Goal: Find specific page/section: Locate a particular part of the current website

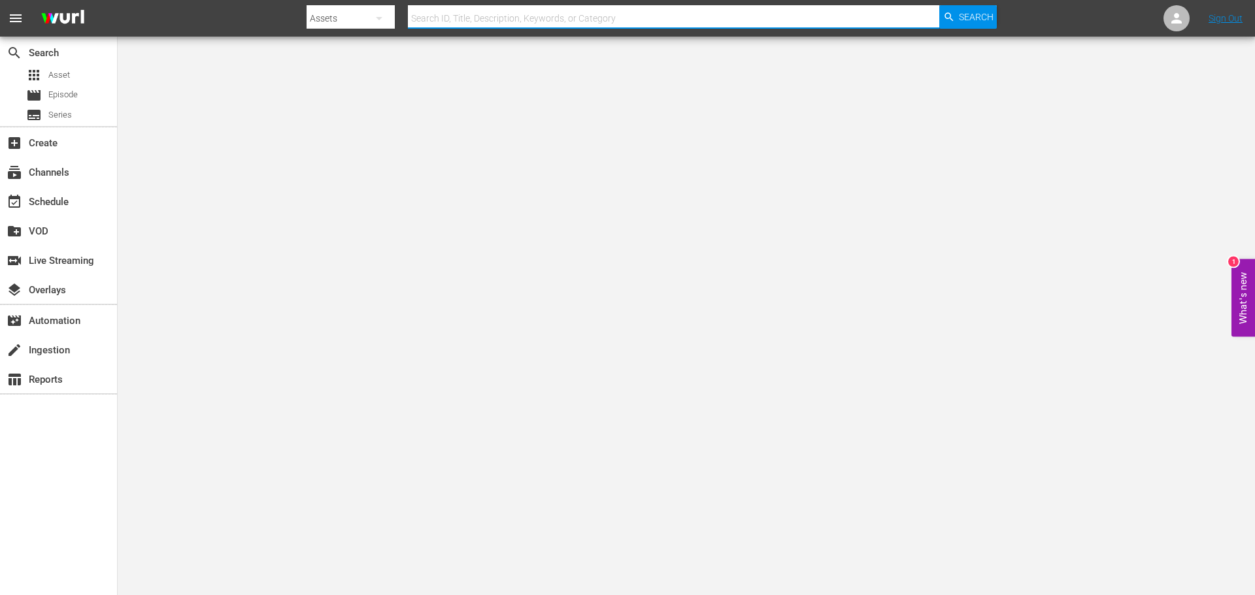
paste input "AMCNVR0000052249"
type input "AMCNVR0000052249"
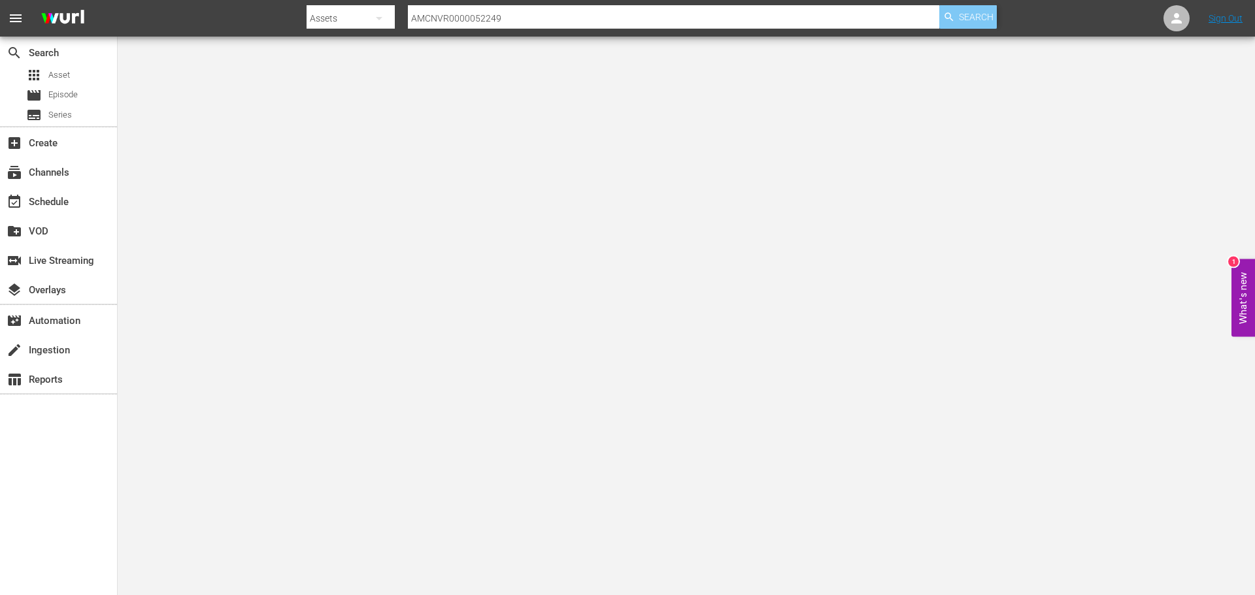
click at [967, 16] on span "Search" at bounding box center [976, 17] width 35 height 24
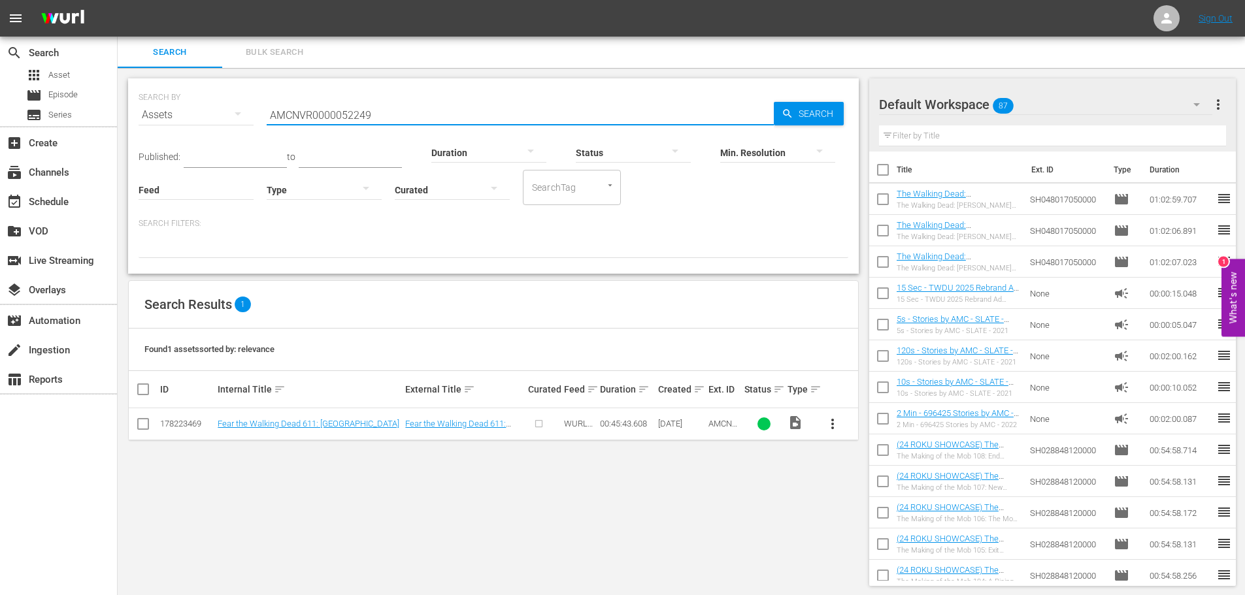
click at [293, 119] on input "AMCNVR0000052249" at bounding box center [520, 114] width 507 height 31
paste input "42911"
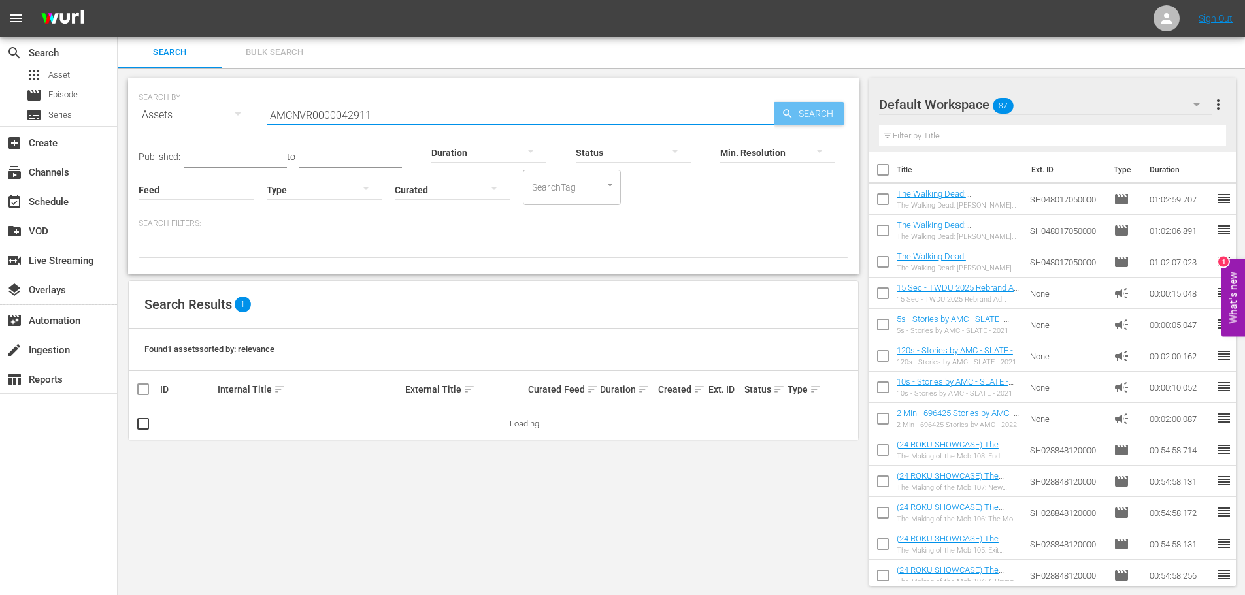
type input "AMCNVR0000042911"
click at [790, 116] on icon "button" at bounding box center [787, 113] width 8 height 8
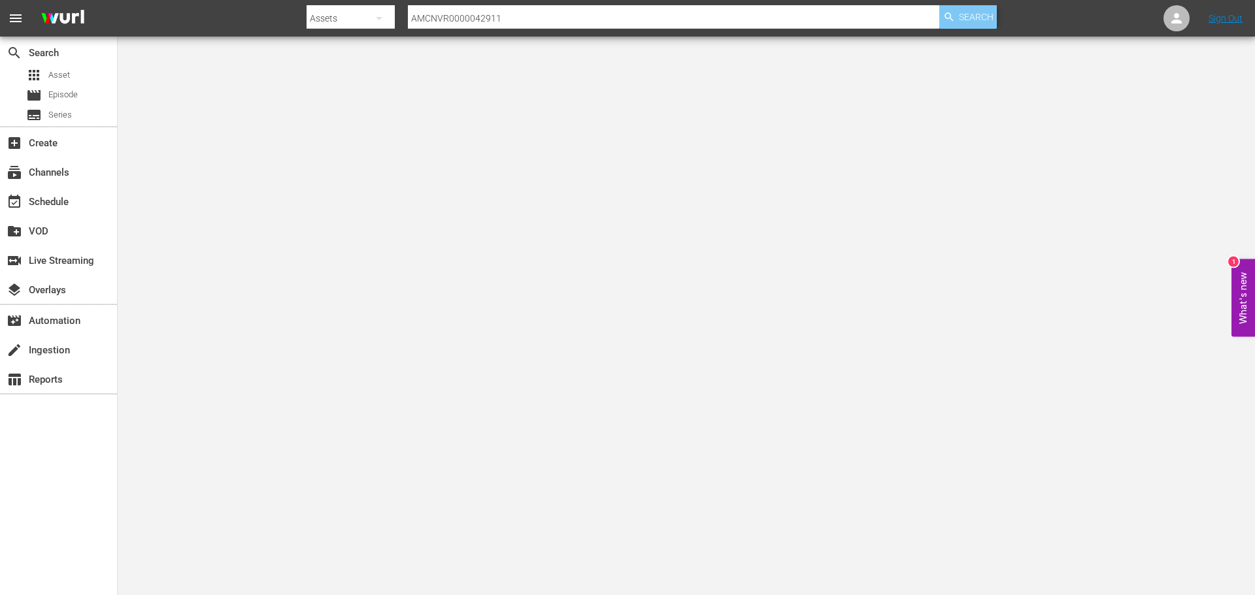
click at [987, 22] on span "Search" at bounding box center [976, 17] width 35 height 24
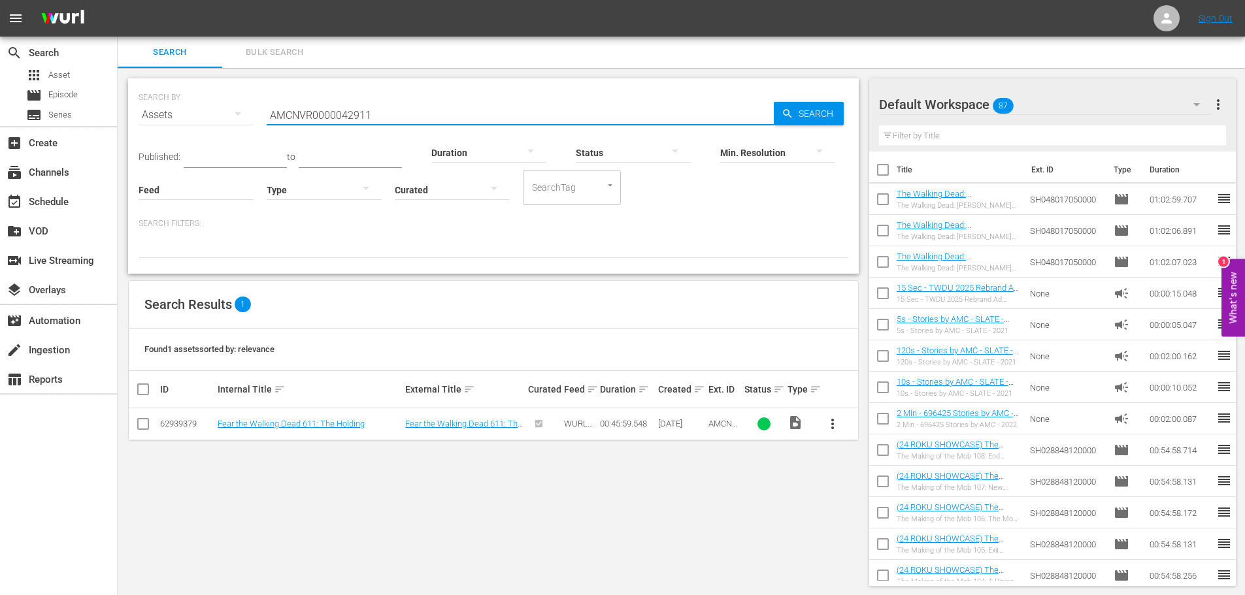
click at [328, 117] on input "AMCNVR0000042911" at bounding box center [520, 114] width 507 height 31
paste input "52249"
type input "AMCNVR0000052249"
click at [826, 110] on span "Search" at bounding box center [818, 114] width 50 height 24
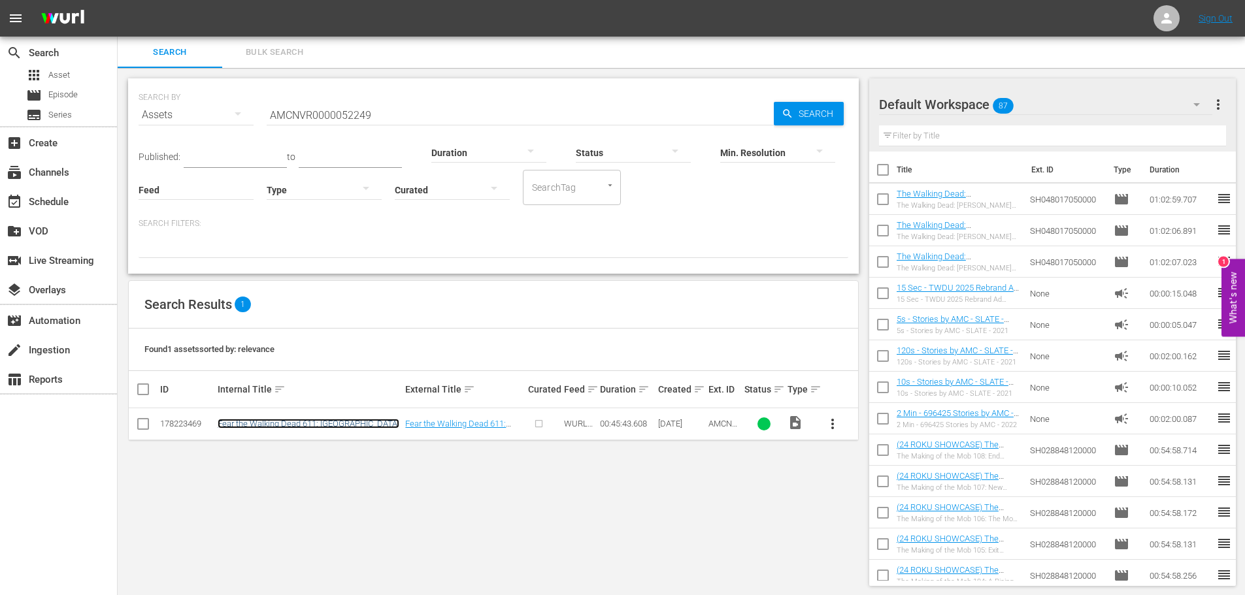
click at [282, 429] on link "Fear the Walking Dead 611: [GEOGRAPHIC_DATA]" at bounding box center [309, 424] width 182 height 10
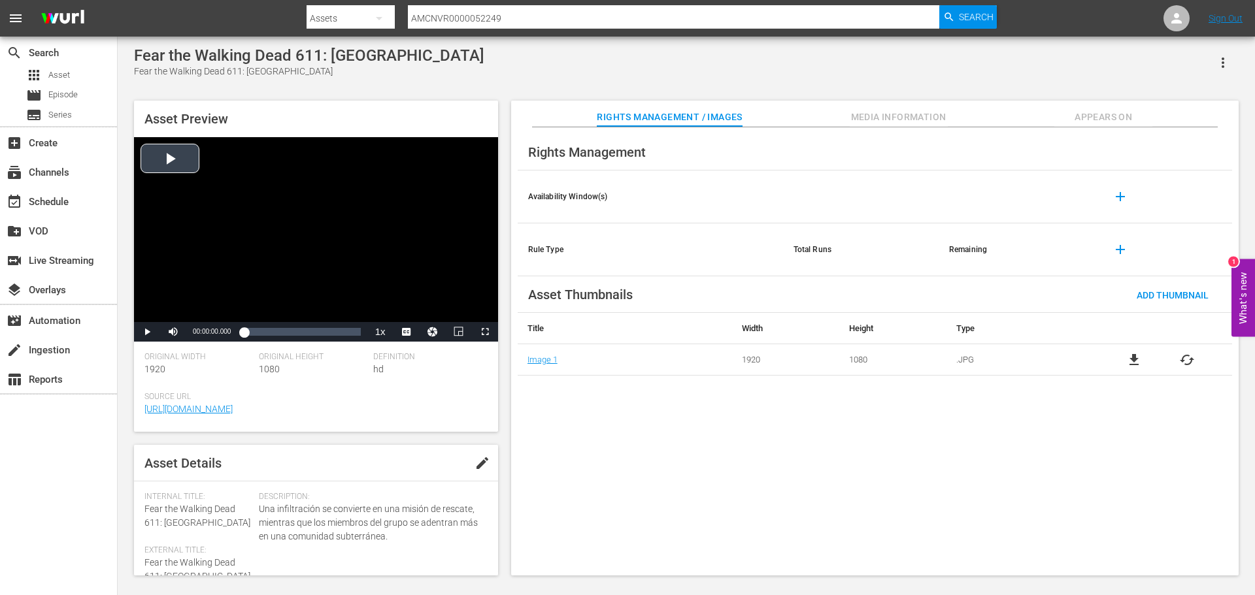
click at [180, 153] on div "Video Player" at bounding box center [316, 229] width 364 height 185
click at [147, 332] on span "Video Player" at bounding box center [147, 332] width 0 height 0
